Goal: Information Seeking & Learning: Understand process/instructions

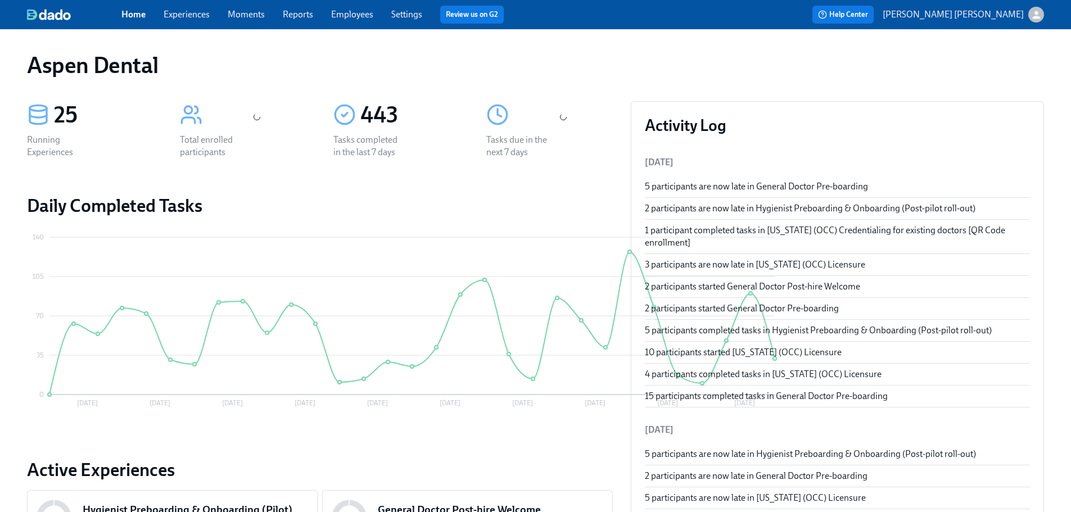
click at [175, 12] on link "Experiences" at bounding box center [187, 14] width 46 height 11
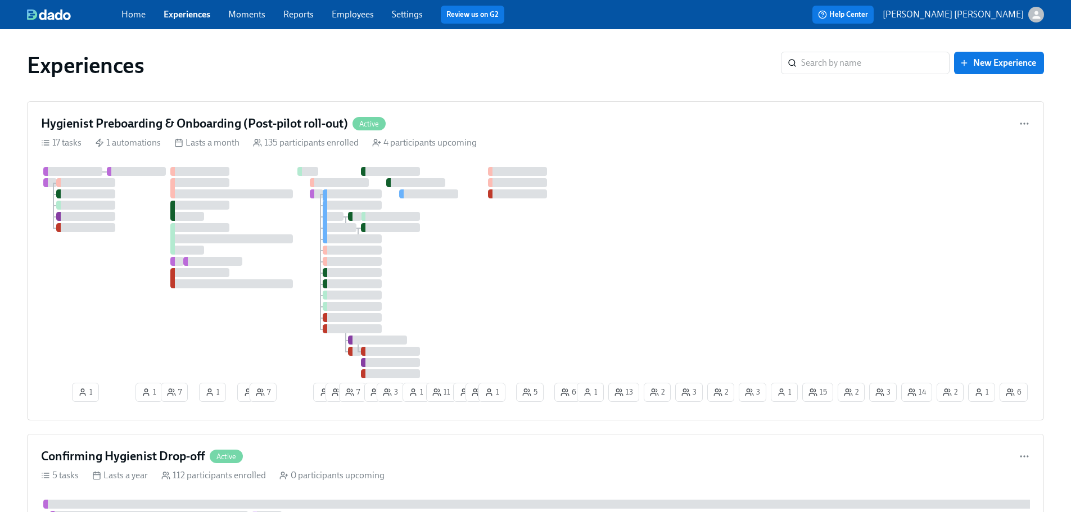
click at [617, 16] on div "Help Center [PERSON_NAME] [PERSON_NAME]" at bounding box center [813, 15] width 461 height 18
click at [146, 120] on h4 "Hygienist Preboarding & Onboarding (Post-pilot roll-out)" at bounding box center [194, 123] width 307 height 17
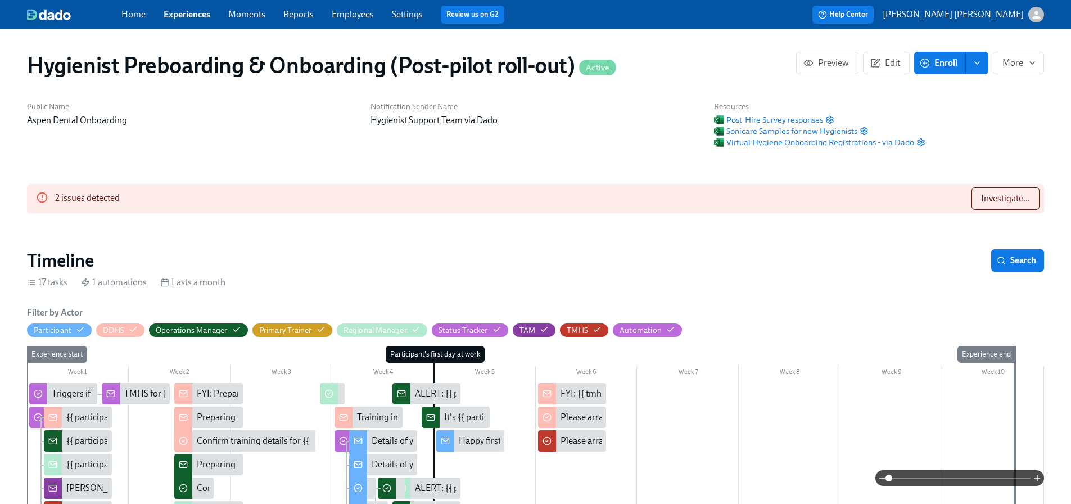
scroll to position [0, 11539]
click at [707, 148] on div "Resources Post-Hire Survey responses Sonicare Samples for new Hygienists Virtua…" at bounding box center [819, 124] width 225 height 60
click at [714, 131] on span "Sonicare Samples for new Hygienists" at bounding box center [785, 130] width 143 height 11
click at [714, 128] on span "Sonicare Samples for new Hygienists" at bounding box center [785, 130] width 143 height 11
click at [714, 137] on span "Virtual Hygiene Onboarding Registrations - via Dado" at bounding box center [814, 142] width 200 height 11
